Goal: Task Accomplishment & Management: Complete application form

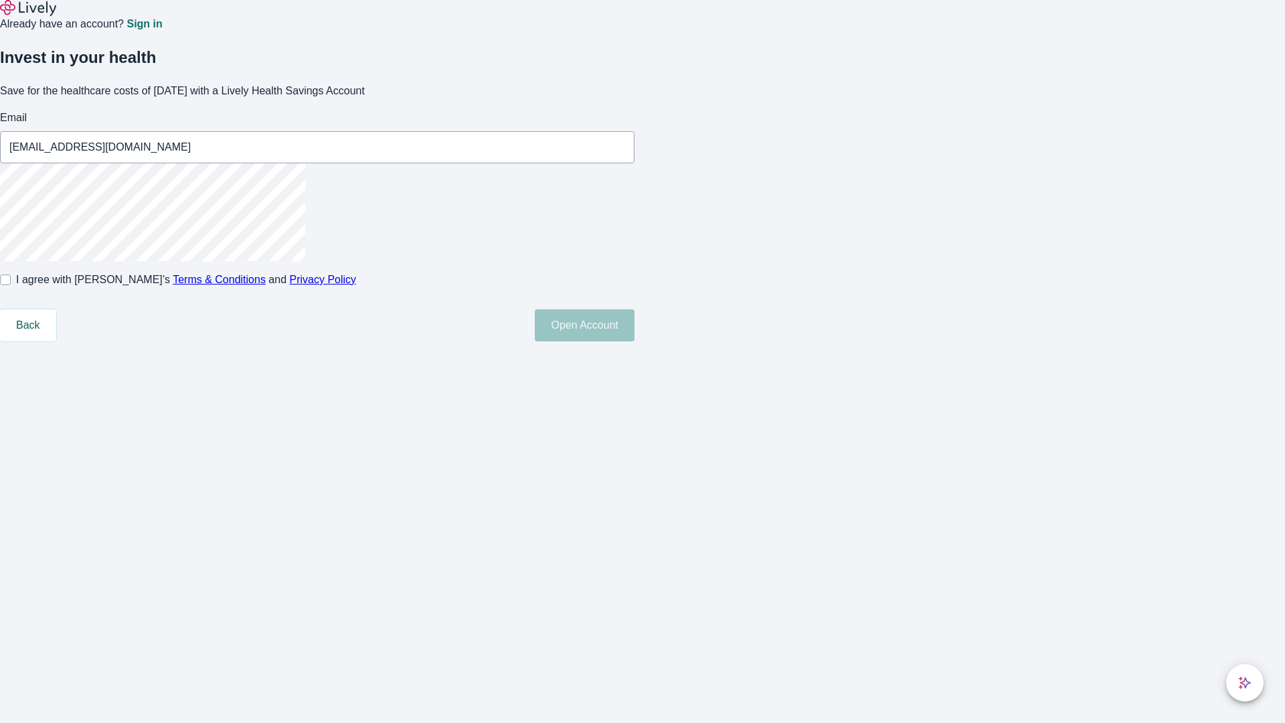
click at [11, 285] on input "I agree with Lively’s Terms & Conditions and Privacy Policy" at bounding box center [5, 279] width 11 height 11
checkbox input "true"
click at [635, 341] on button "Open Account" at bounding box center [585, 325] width 100 height 32
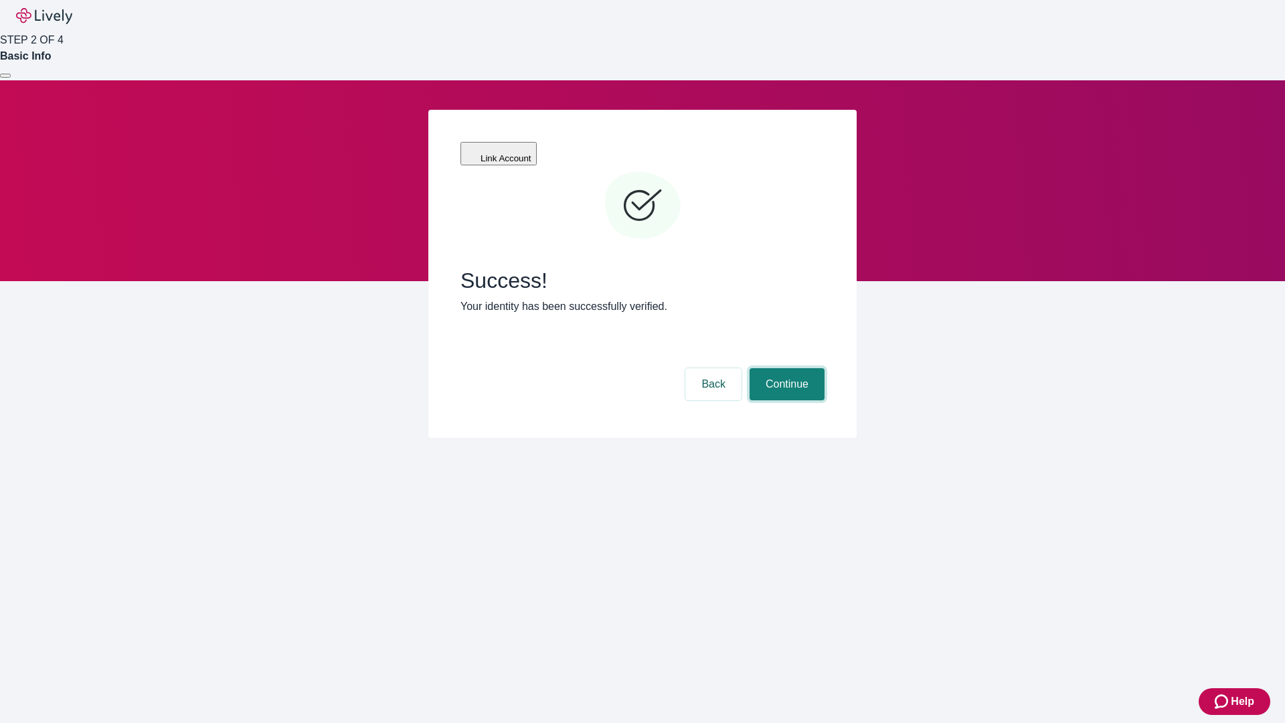
click at [785, 368] on button "Continue" at bounding box center [787, 384] width 75 height 32
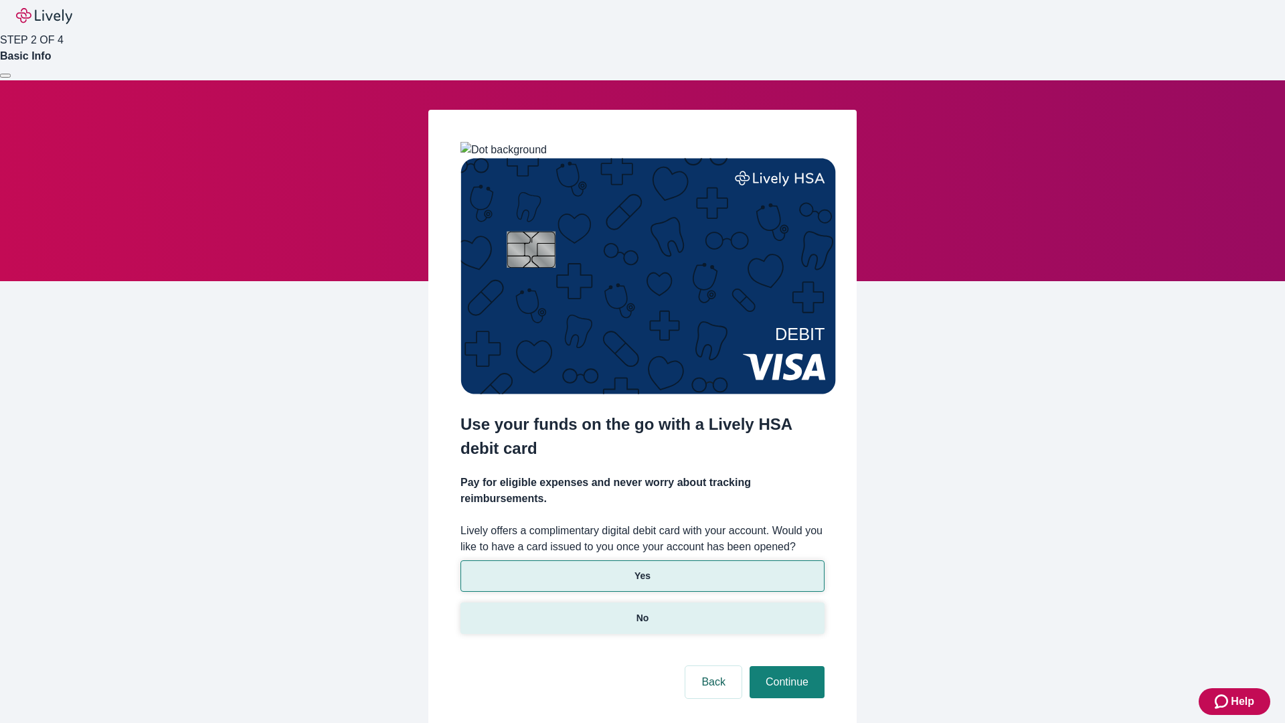
click at [642, 611] on p "No" at bounding box center [643, 618] width 13 height 14
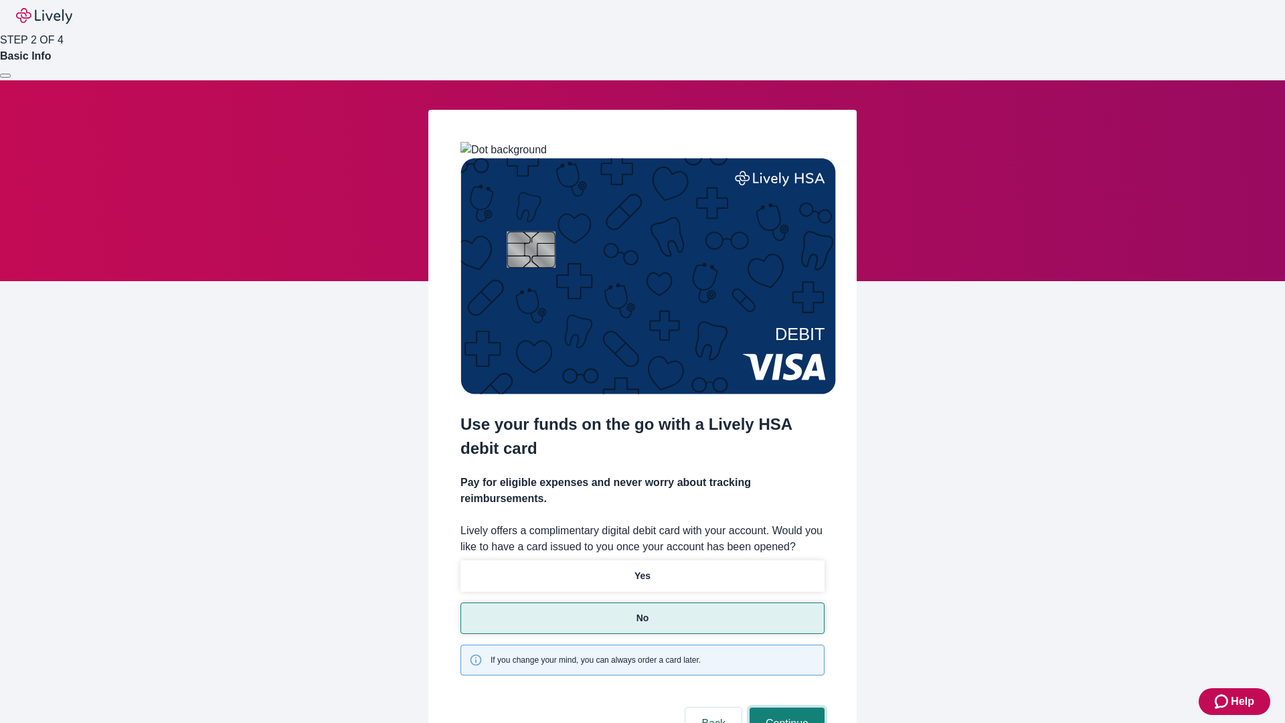
click at [785, 707] on button "Continue" at bounding box center [787, 723] width 75 height 32
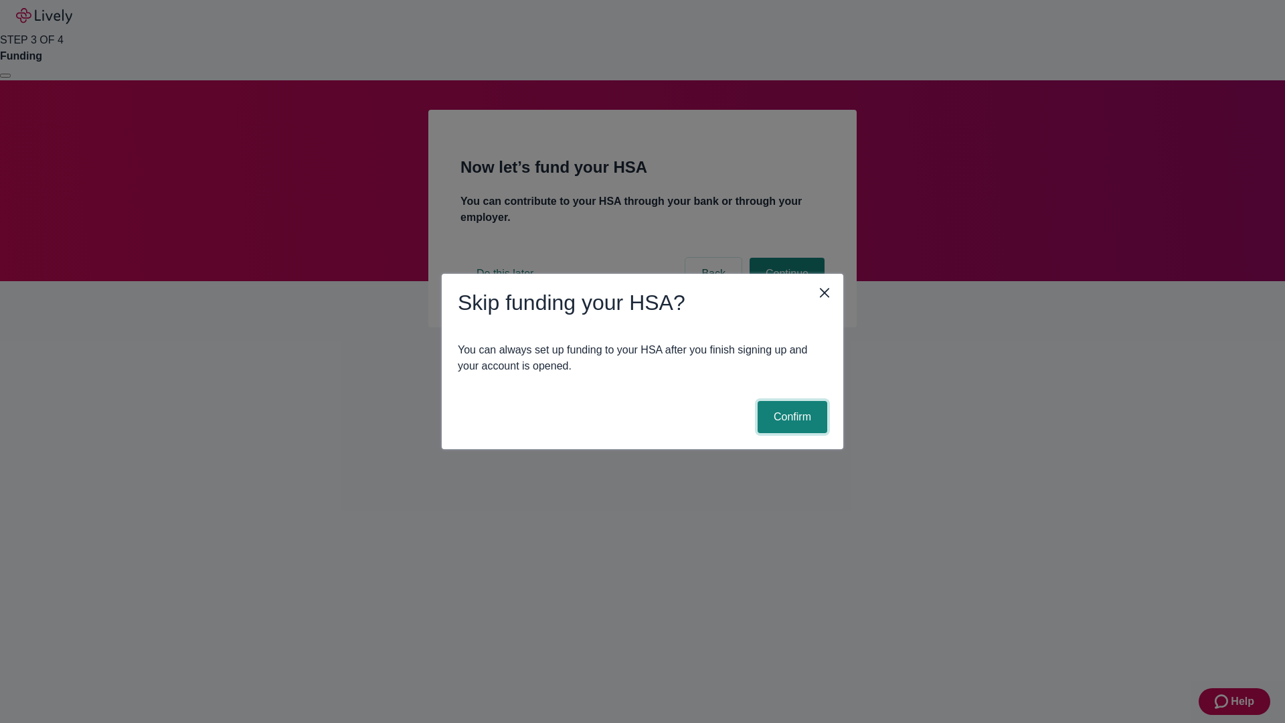
click at [790, 417] on button "Confirm" at bounding box center [793, 417] width 70 height 32
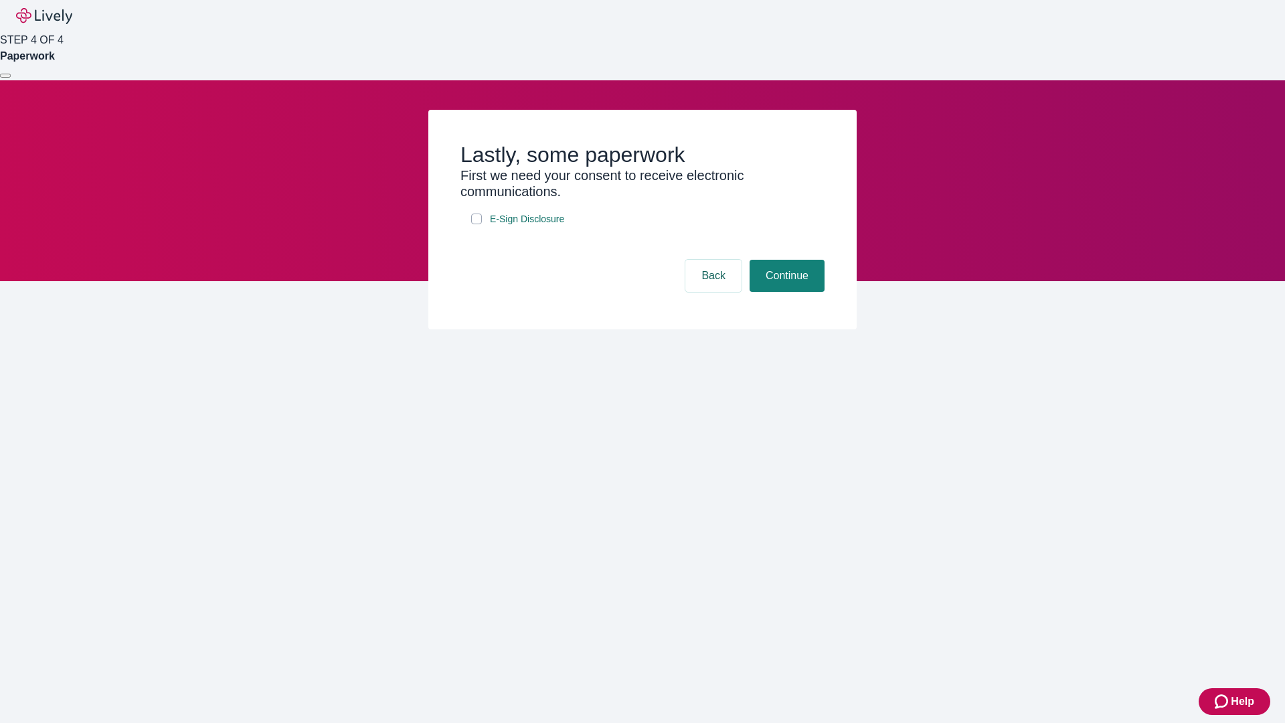
click at [477, 224] on input "E-Sign Disclosure" at bounding box center [476, 219] width 11 height 11
checkbox input "true"
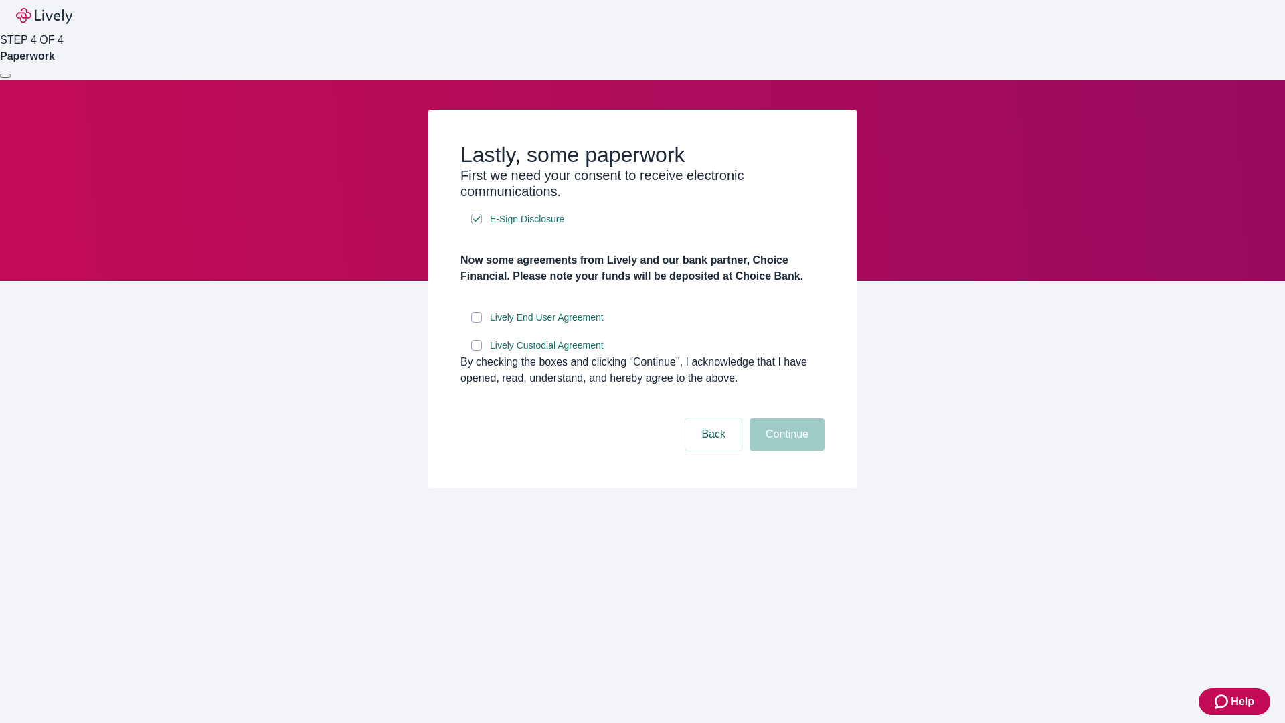
click at [477, 323] on input "Lively End User Agreement" at bounding box center [476, 317] width 11 height 11
checkbox input "true"
click at [477, 351] on input "Lively Custodial Agreement" at bounding box center [476, 345] width 11 height 11
checkbox input "true"
click at [785, 450] on button "Continue" at bounding box center [787, 434] width 75 height 32
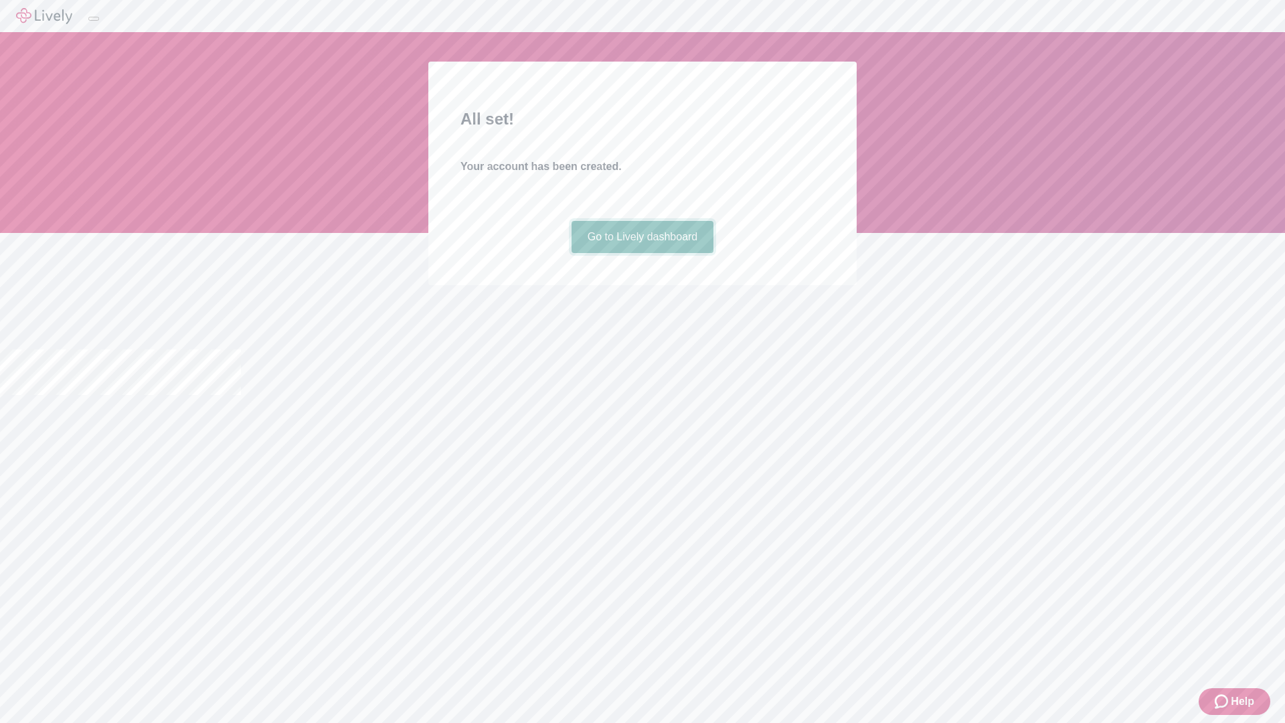
click at [642, 253] on link "Go to Lively dashboard" at bounding box center [643, 237] width 143 height 32
